Goal: Information Seeking & Learning: Learn about a topic

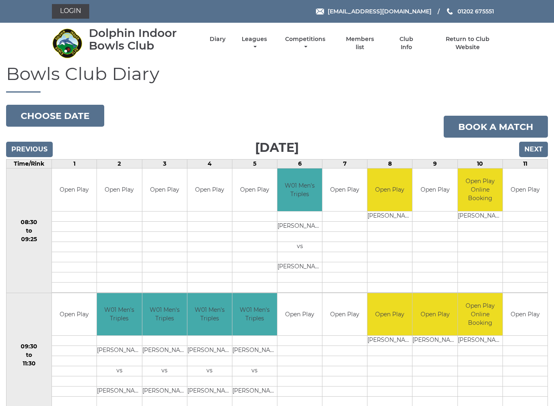
click at [269, 40] on li "Leagues Club leagues - Winter 2025/2026 Club leagues - Summer 2025 Club leagues…" at bounding box center [247, 43] width 43 height 24
click at [269, 42] on link "Leagues" at bounding box center [254, 43] width 29 height 16
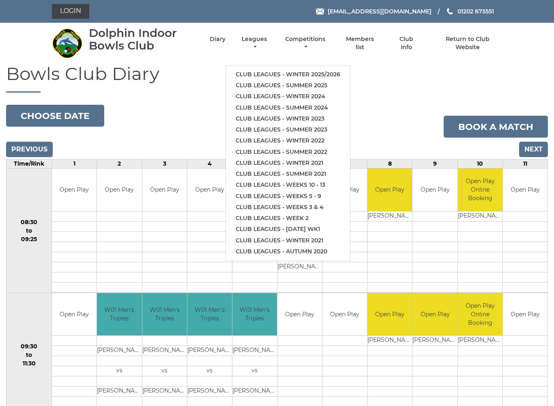
click at [308, 69] on li "Club leagues - Winter 2025/2026" at bounding box center [288, 74] width 124 height 11
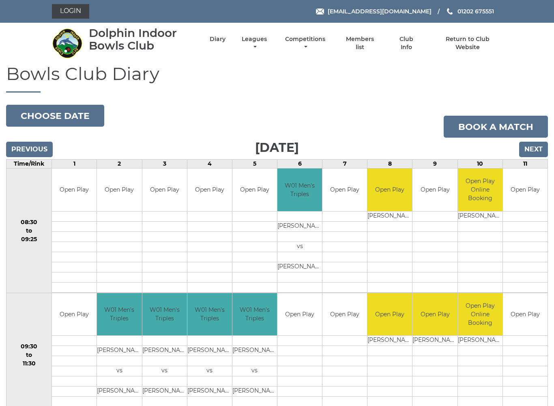
click at [269, 40] on link "Leagues" at bounding box center [254, 43] width 29 height 16
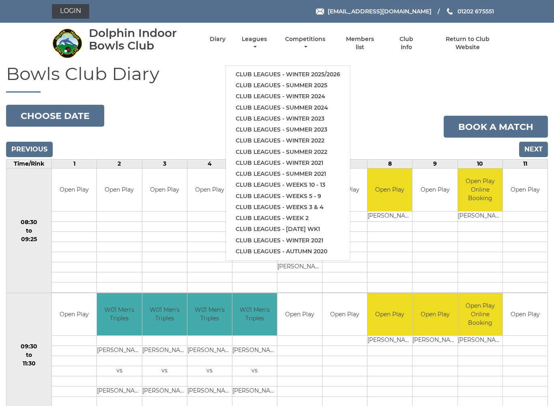
click at [296, 75] on link "Club leagues - Winter 2025/2026" at bounding box center [288, 74] width 124 height 11
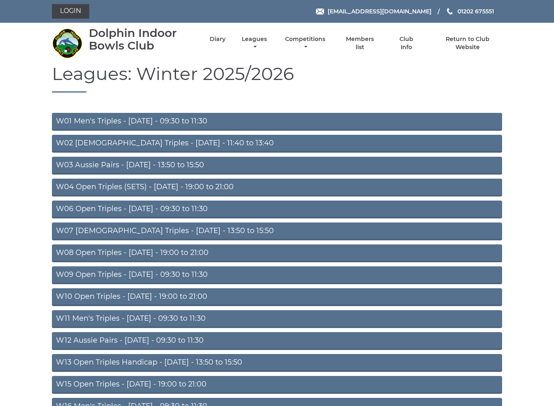
click at [198, 124] on link "W01 Men's Triples - Monday - 09:30 to 11:30" at bounding box center [277, 122] width 450 height 18
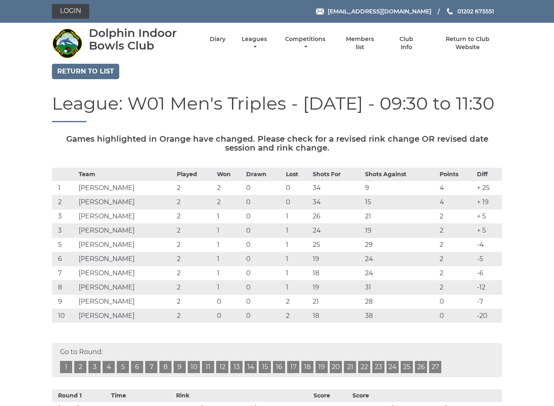
click at [191, 122] on div "League: W01 Men's Triples - [DATE] - 09:30 to 11:30" at bounding box center [277, 113] width 462 height 41
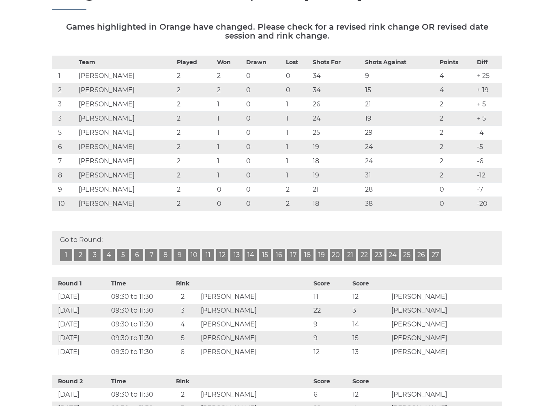
scroll to position [112, 0]
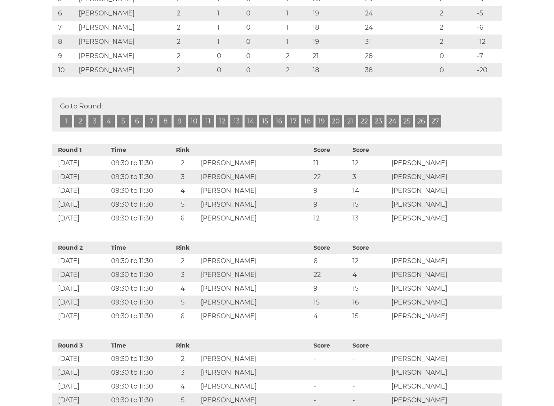
scroll to position [244, 0]
